Goal: Task Accomplishment & Management: Manage account settings

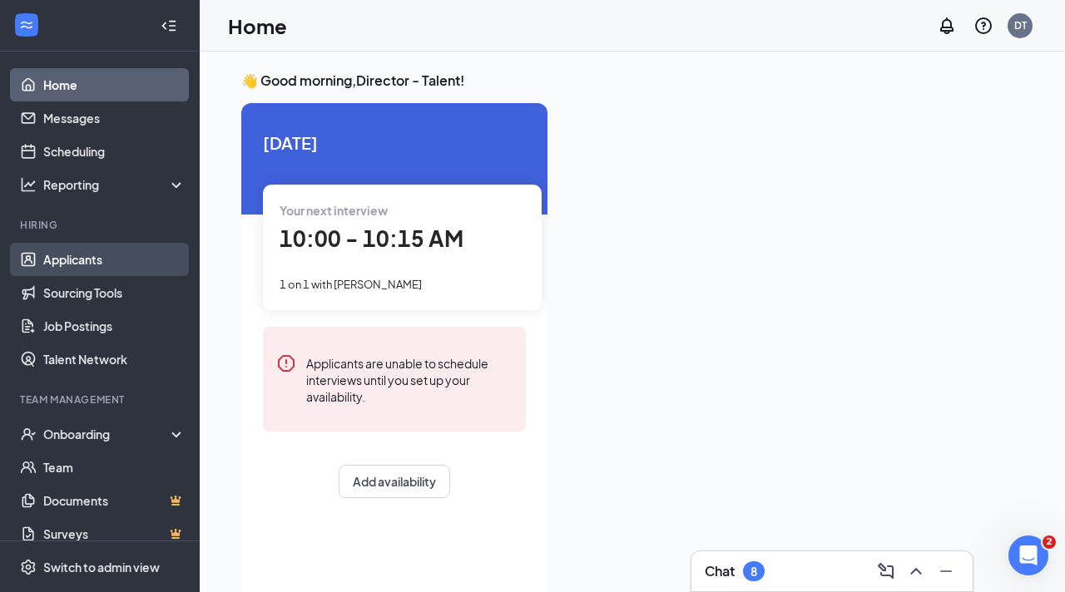
click at [116, 260] on link "Applicants" at bounding box center [114, 259] width 142 height 33
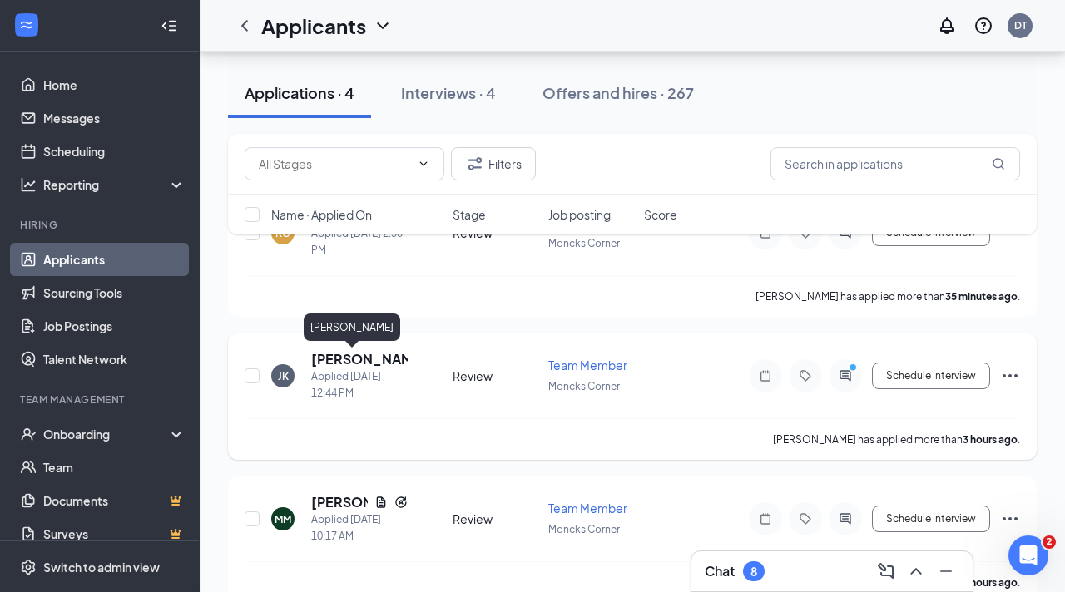
scroll to position [204, 0]
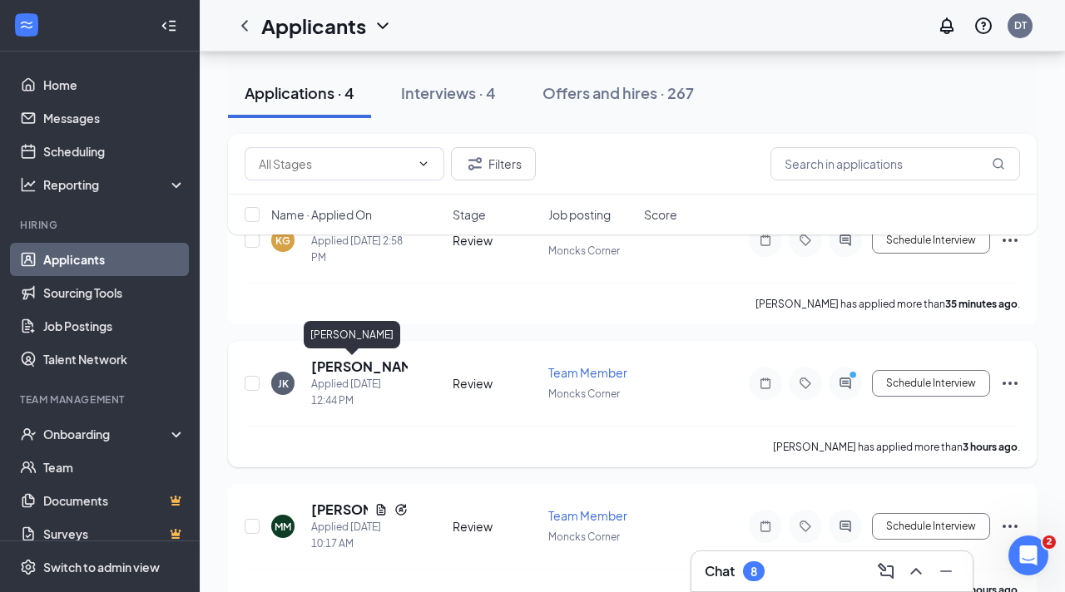
click at [350, 370] on h5 "[PERSON_NAME]" at bounding box center [359, 367] width 97 height 18
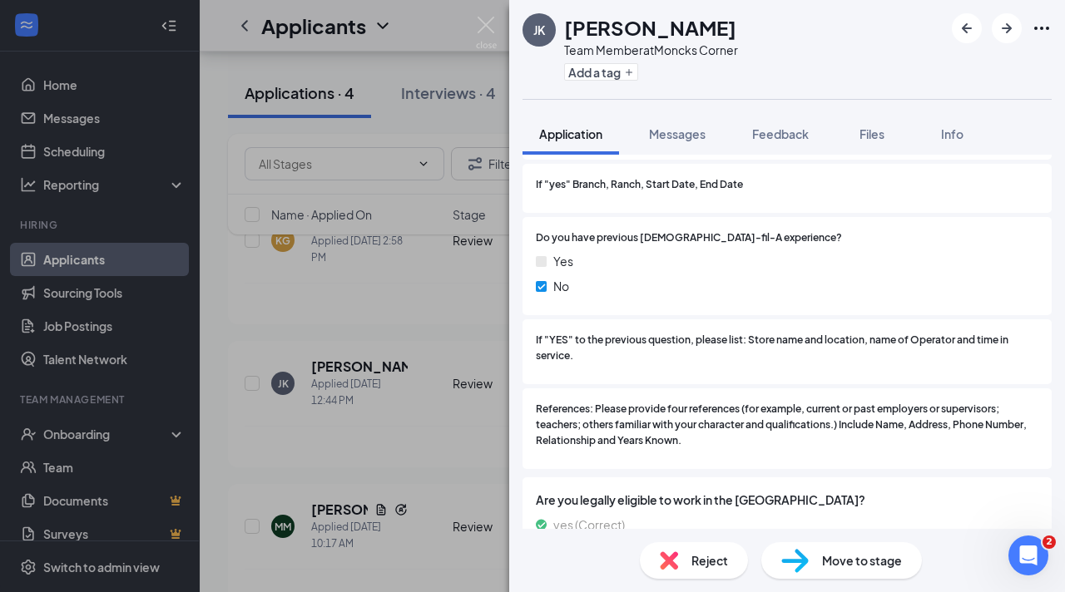
scroll to position [1776, 0]
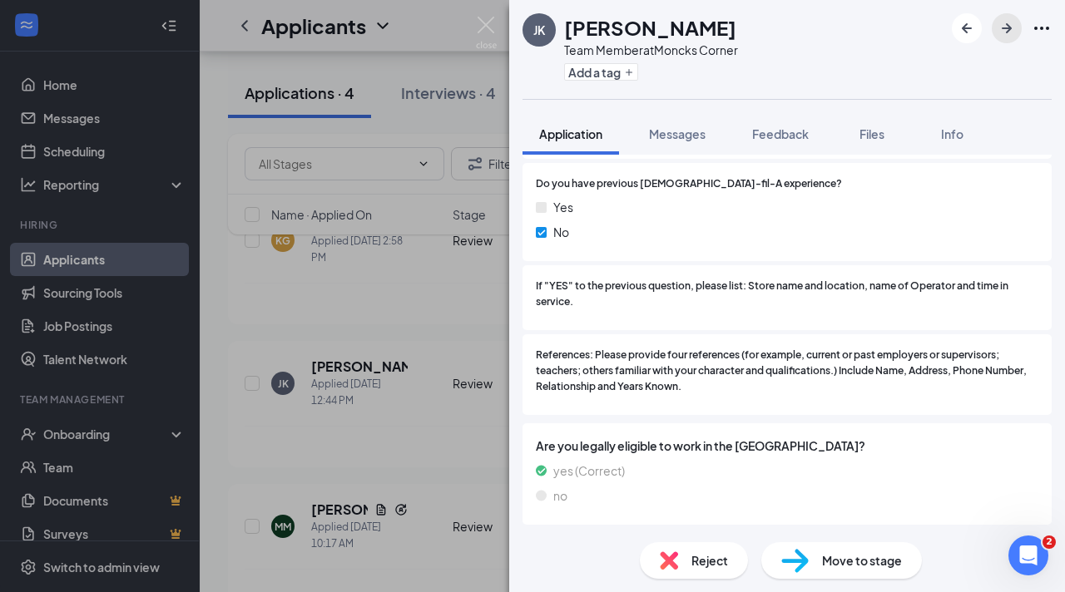
click at [1010, 35] on icon "ArrowRight" at bounding box center [1007, 28] width 20 height 20
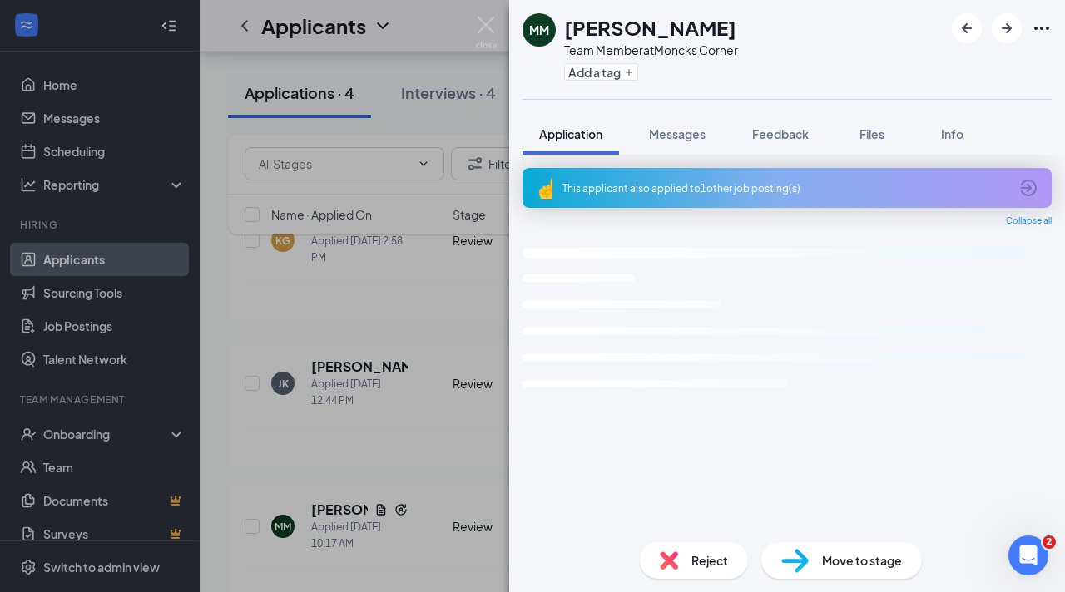
click at [990, 27] on div at bounding box center [1002, 28] width 100 height 30
click at [968, 27] on icon "ArrowLeftNew" at bounding box center [967, 28] width 20 height 20
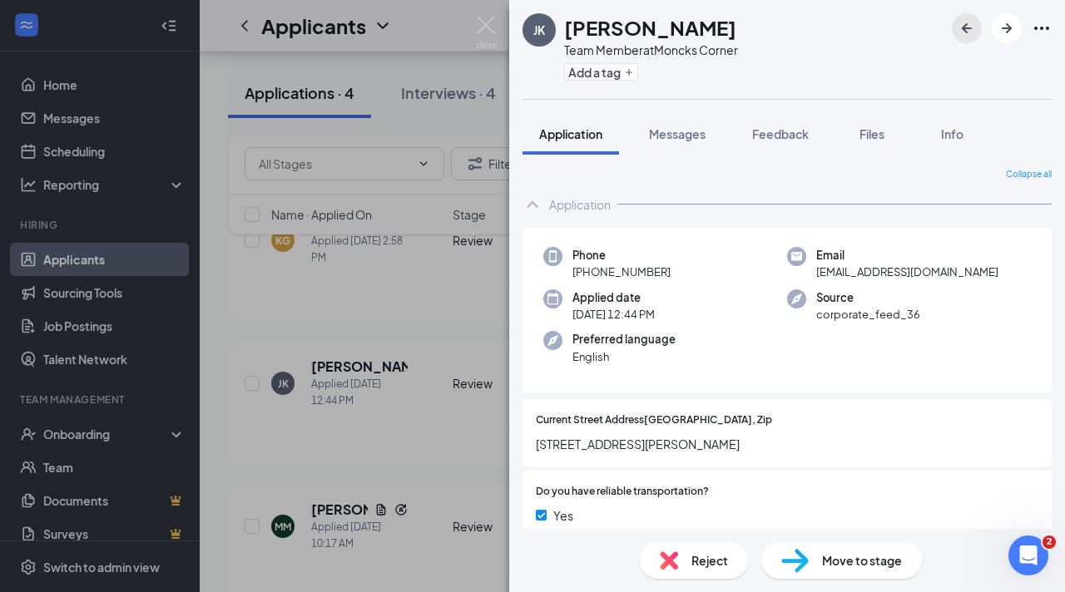
click at [968, 27] on icon "ArrowLeftNew" at bounding box center [967, 28] width 20 height 20
click at [493, 18] on img at bounding box center [486, 33] width 21 height 32
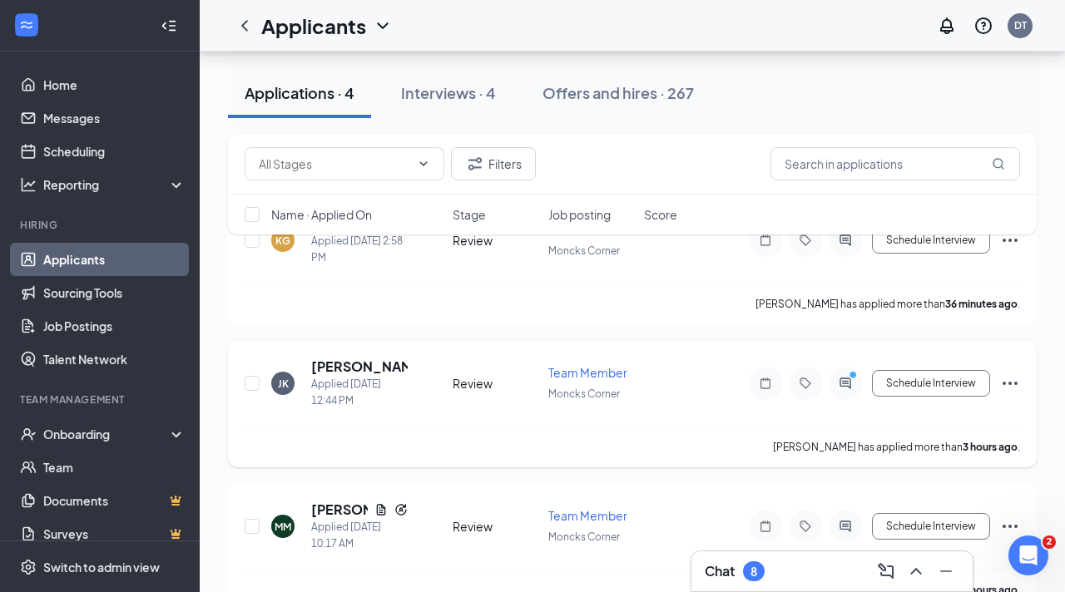
click at [377, 362] on h5 "[PERSON_NAME]" at bounding box center [359, 367] width 97 height 18
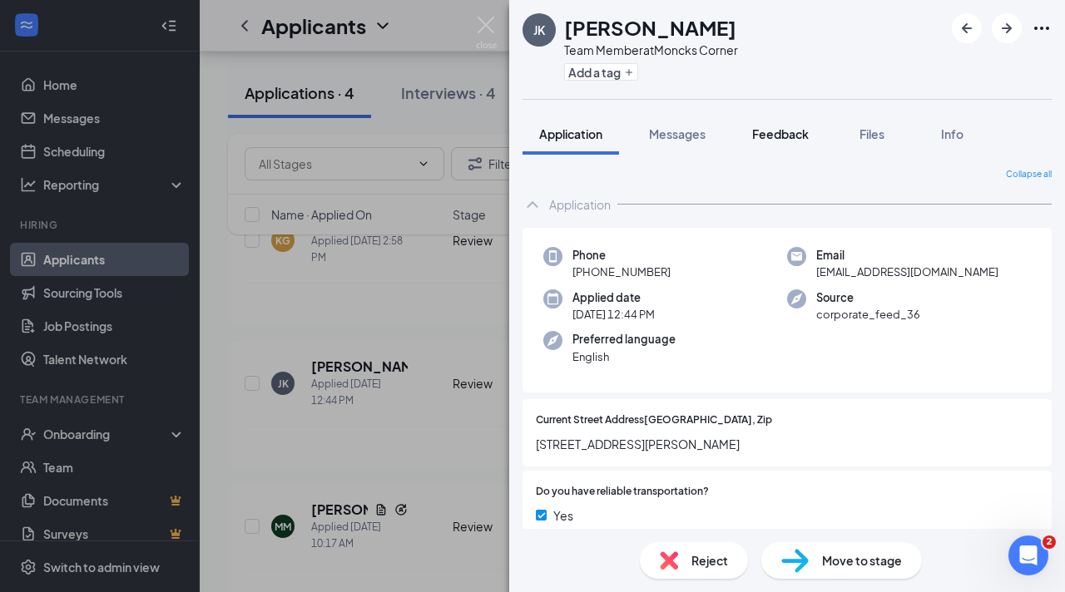
click at [783, 134] on span "Feedback" at bounding box center [780, 133] width 57 height 15
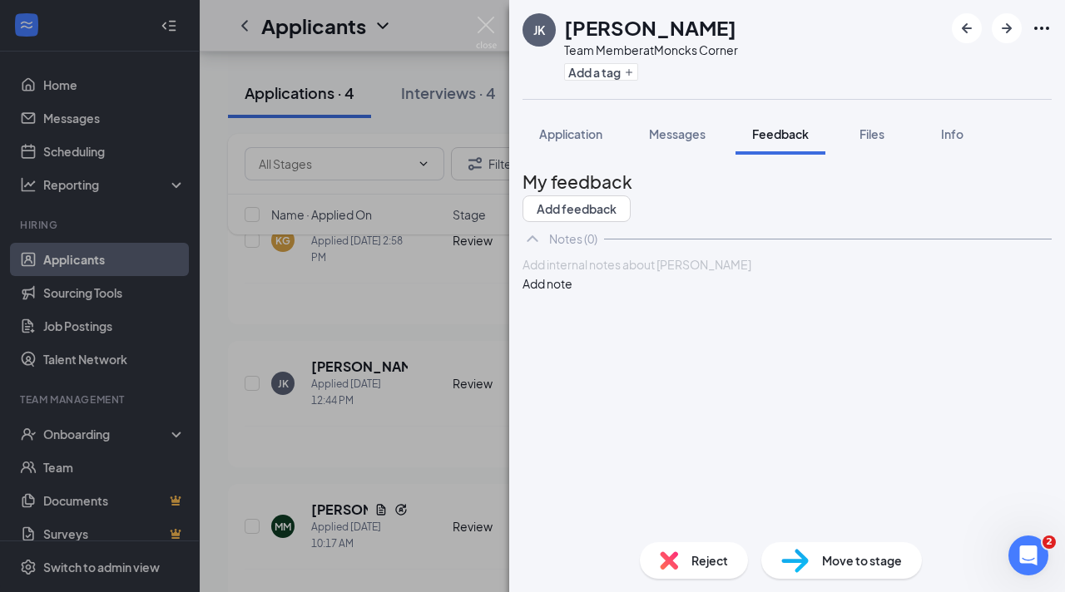
click at [764, 274] on div at bounding box center [786, 264] width 527 height 17
click at [572, 293] on button "Add note" at bounding box center [548, 284] width 50 height 18
